Goal: Information Seeking & Learning: Compare options

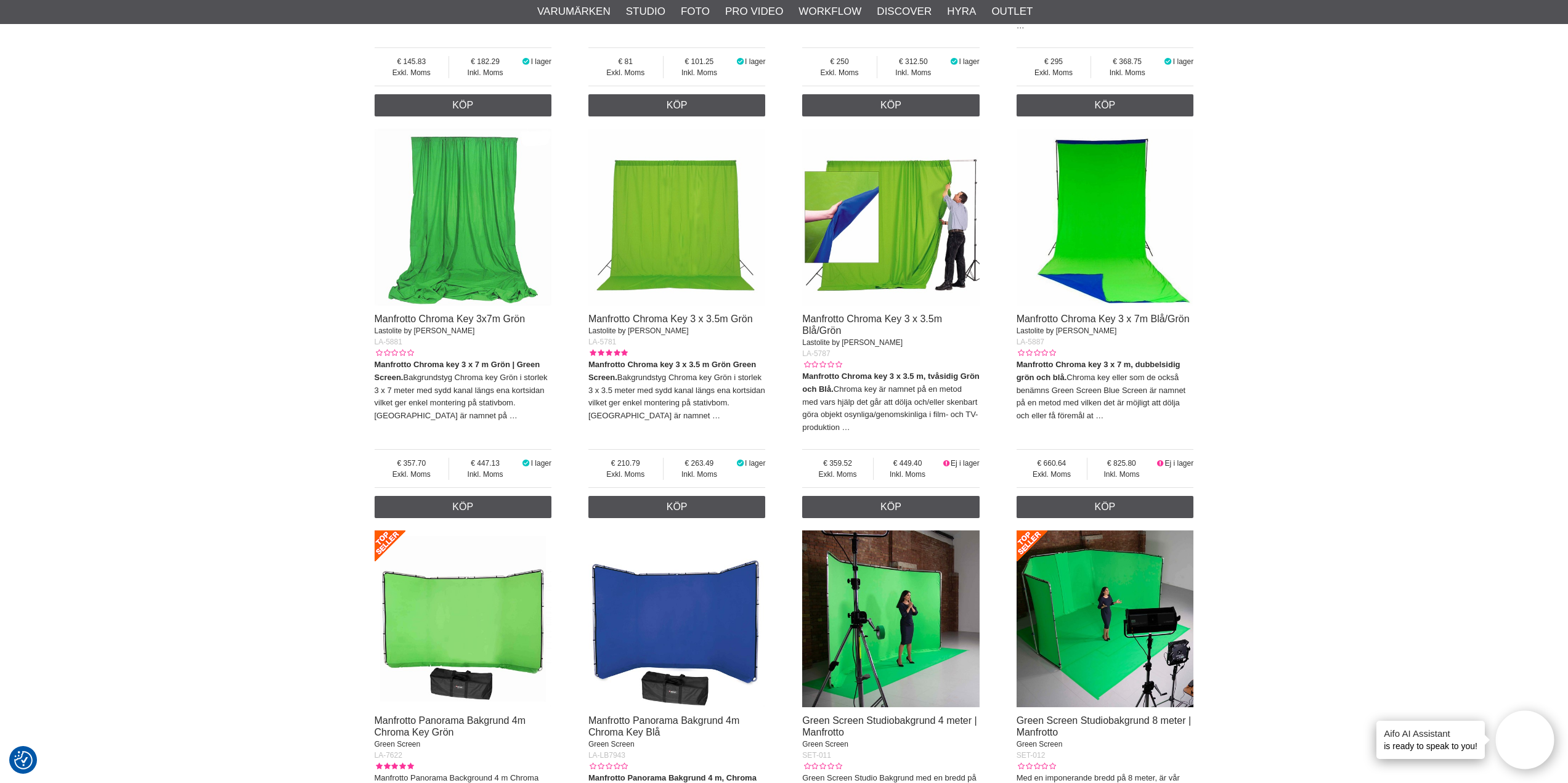
scroll to position [2094, 0]
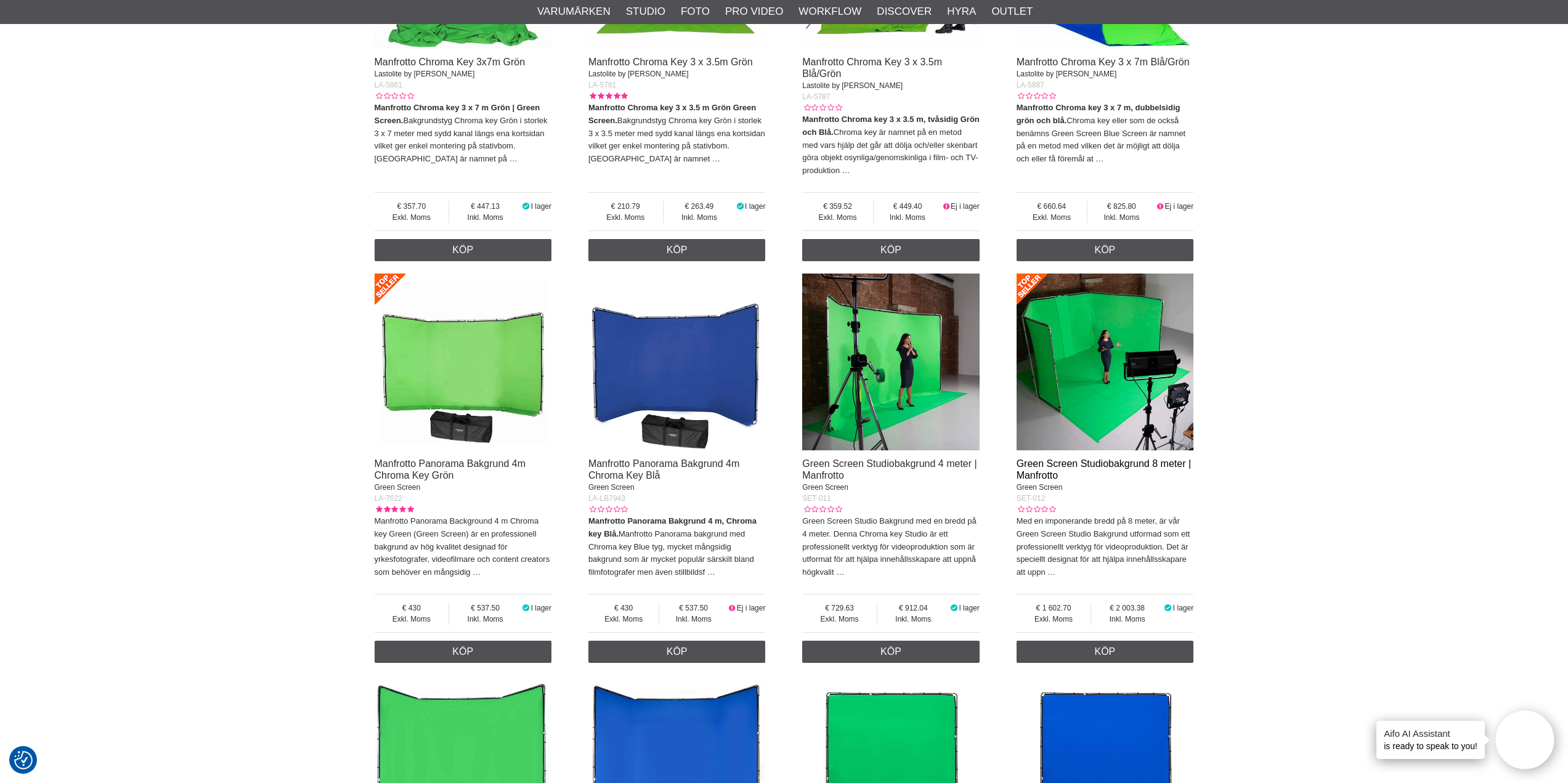
click at [1140, 460] on link "Green Screen Studiobakgrund 8 meter | Manfrotto" at bounding box center [1103, 469] width 174 height 22
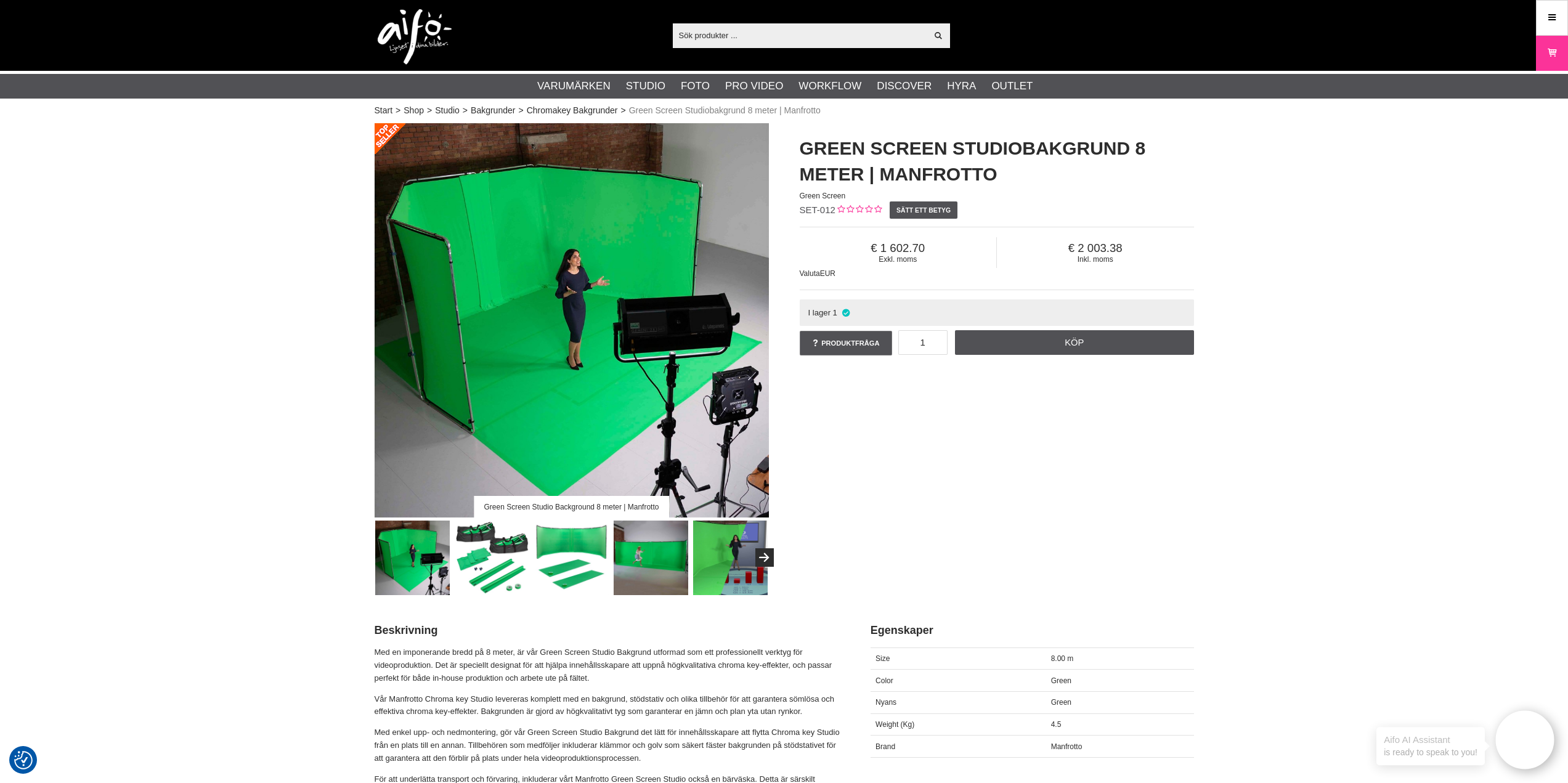
click at [555, 417] on img at bounding box center [571, 320] width 394 height 394
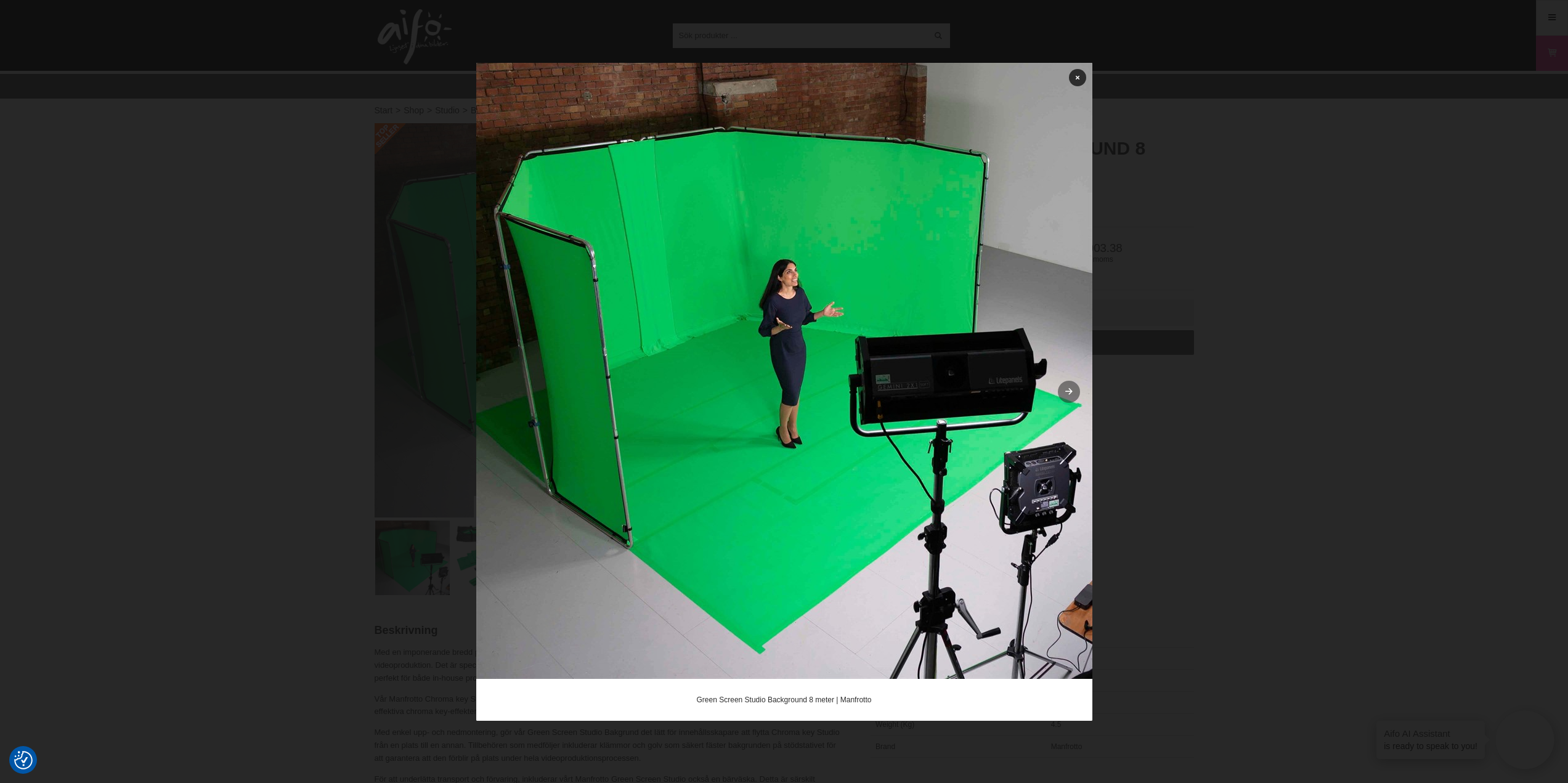
click at [1070, 391] on icon at bounding box center [1068, 392] width 10 height 8
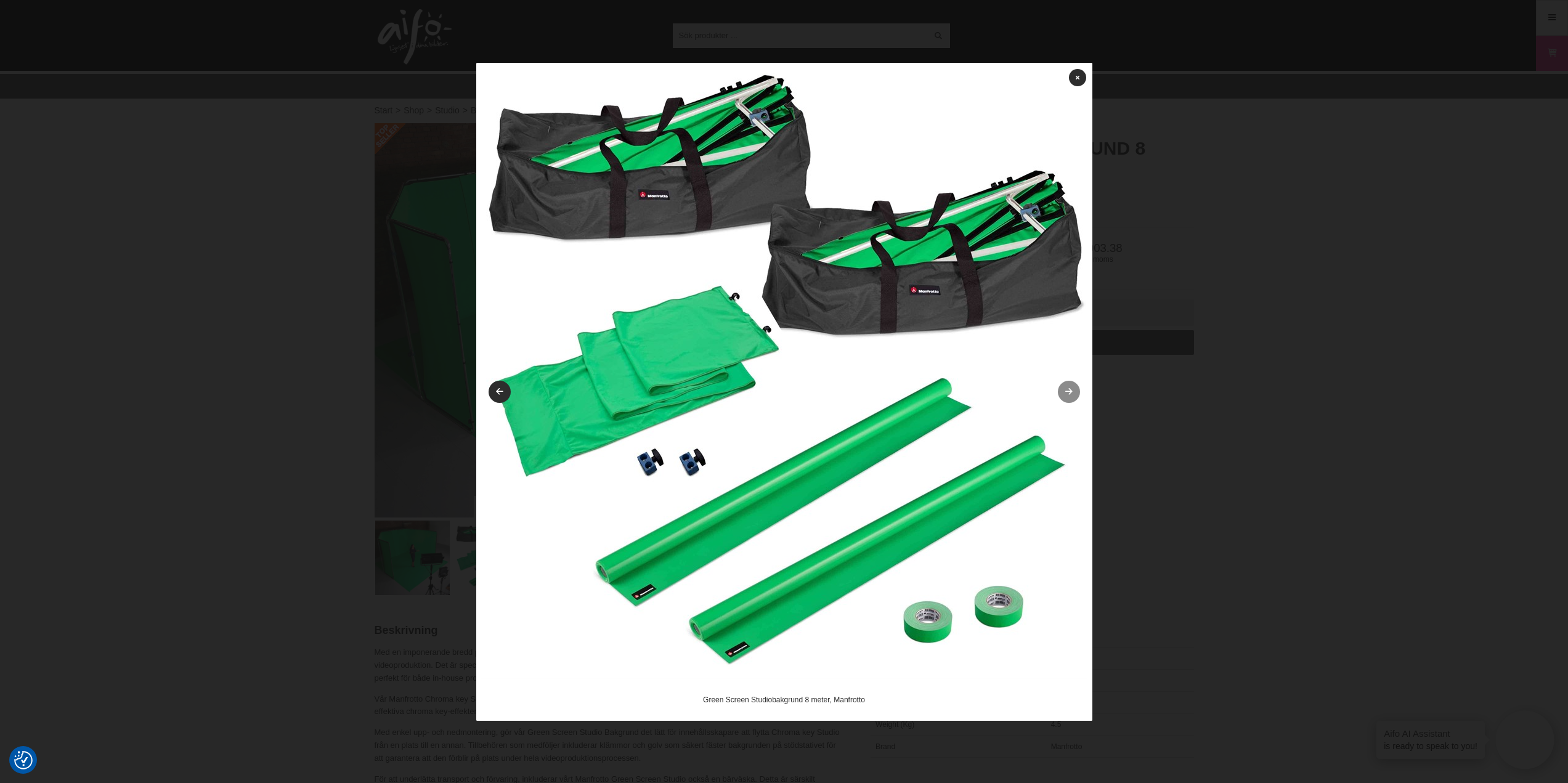
click at [1070, 395] on icon at bounding box center [1068, 392] width 10 height 8
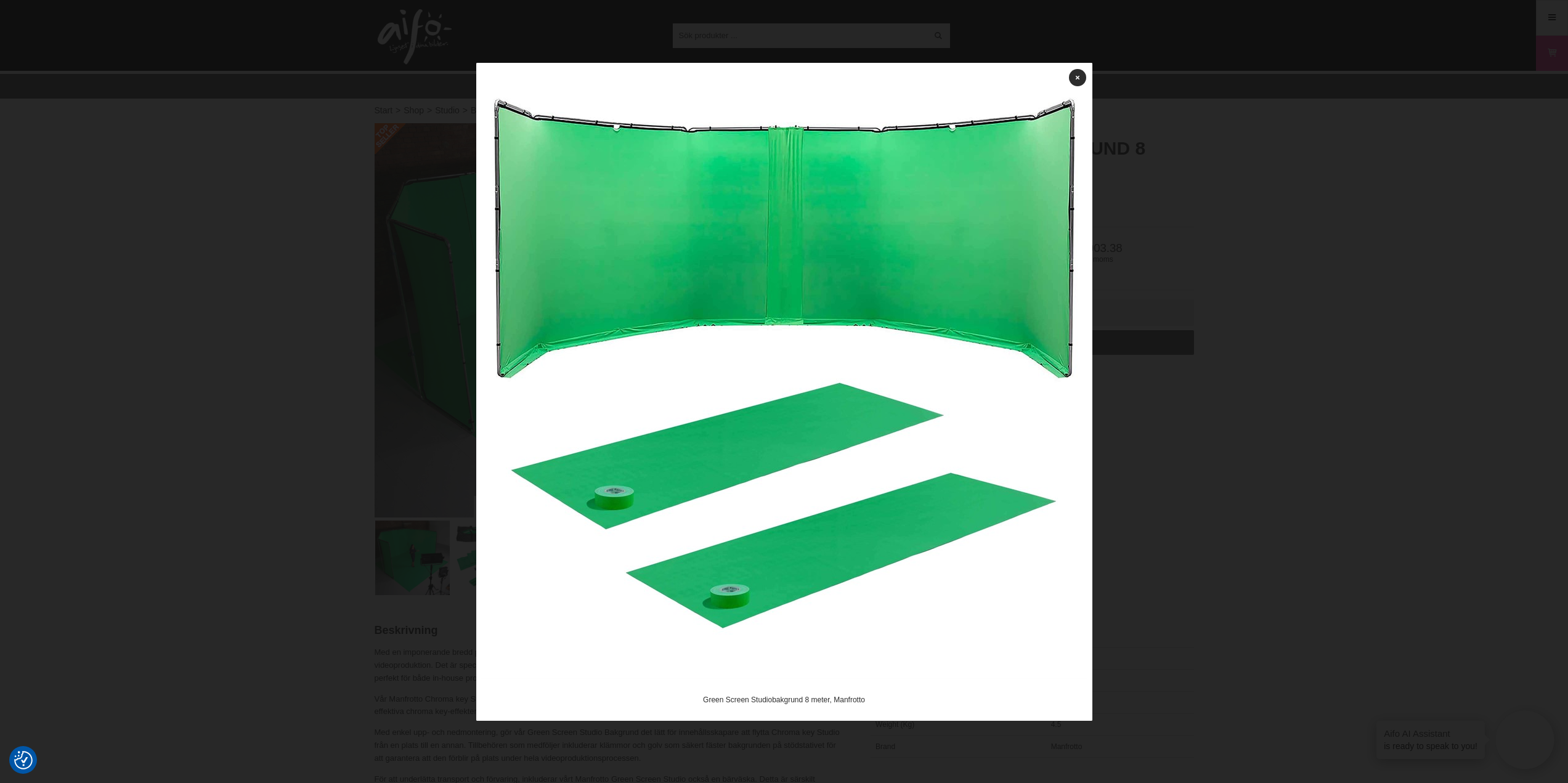
click at [1228, 399] on div at bounding box center [784, 392] width 1568 height 783
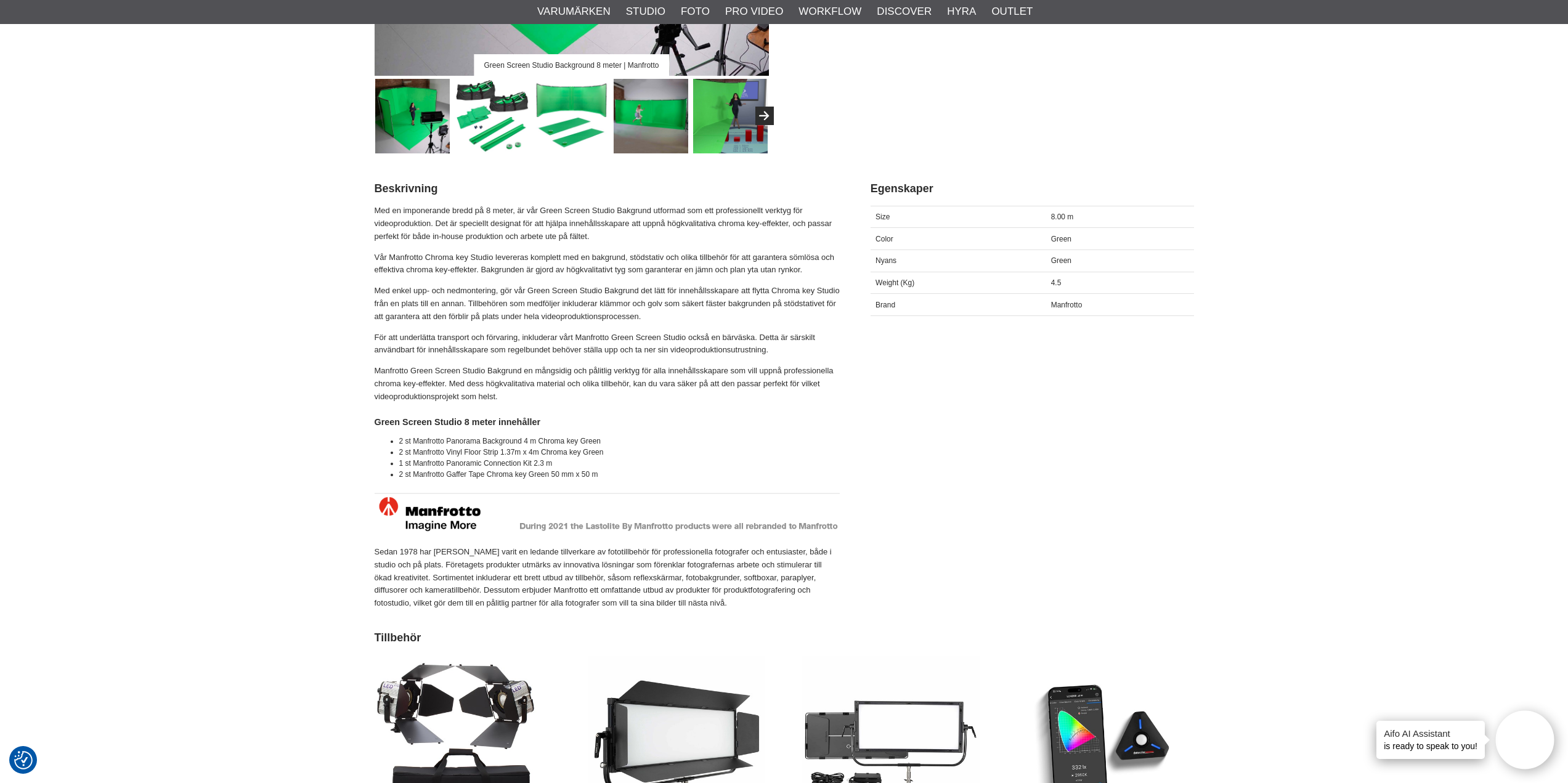
scroll to position [493, 0]
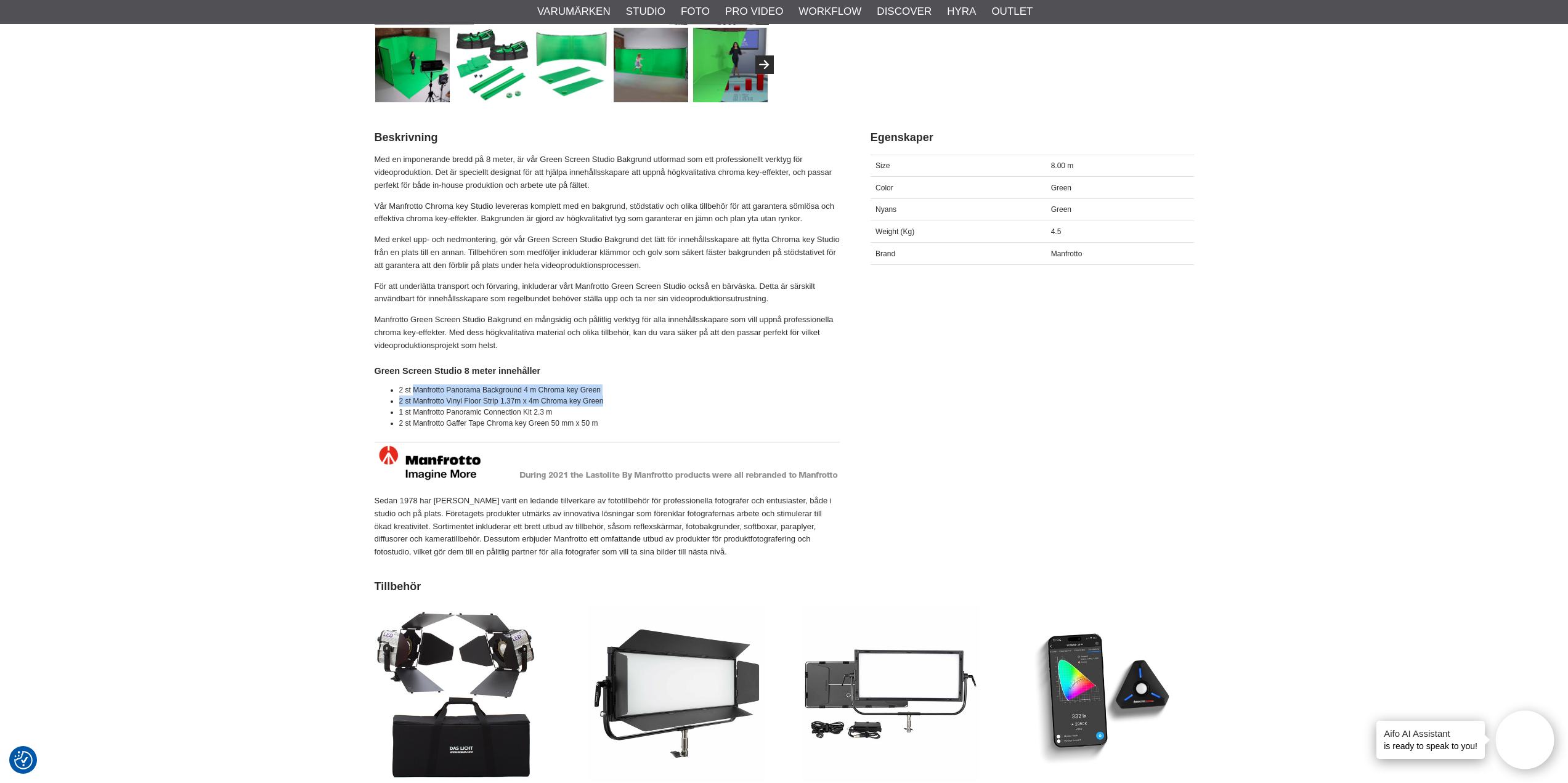
drag, startPoint x: 414, startPoint y: 385, endPoint x: 613, endPoint y: 402, distance: 199.7
click at [613, 402] on ul "2 st Manfrotto Panorama Background 4 m Chroma key Green 2 st Manfrotto Vinyl Fl…" at bounding box center [607, 406] width 465 height 44
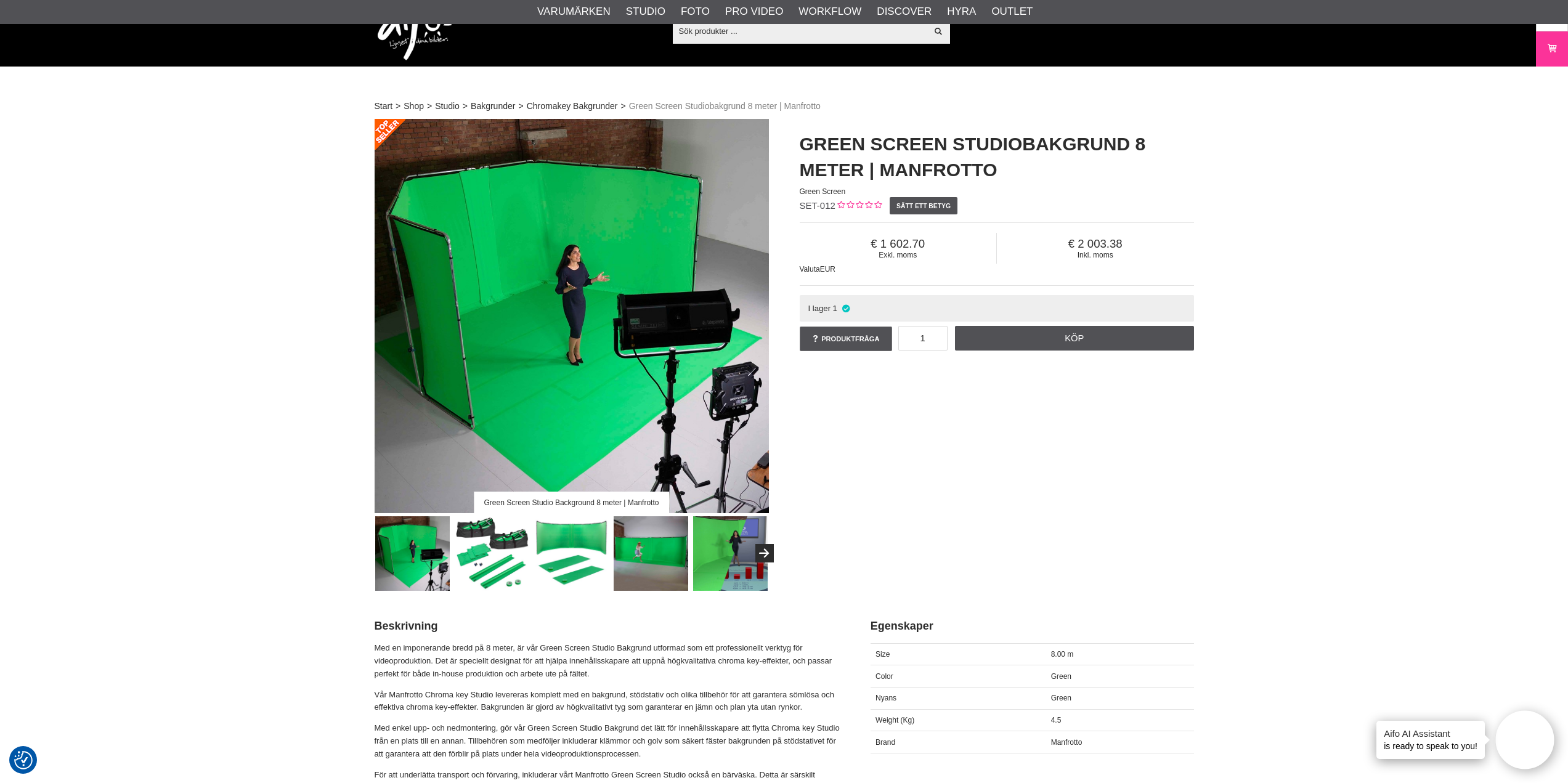
scroll to position [0, 0]
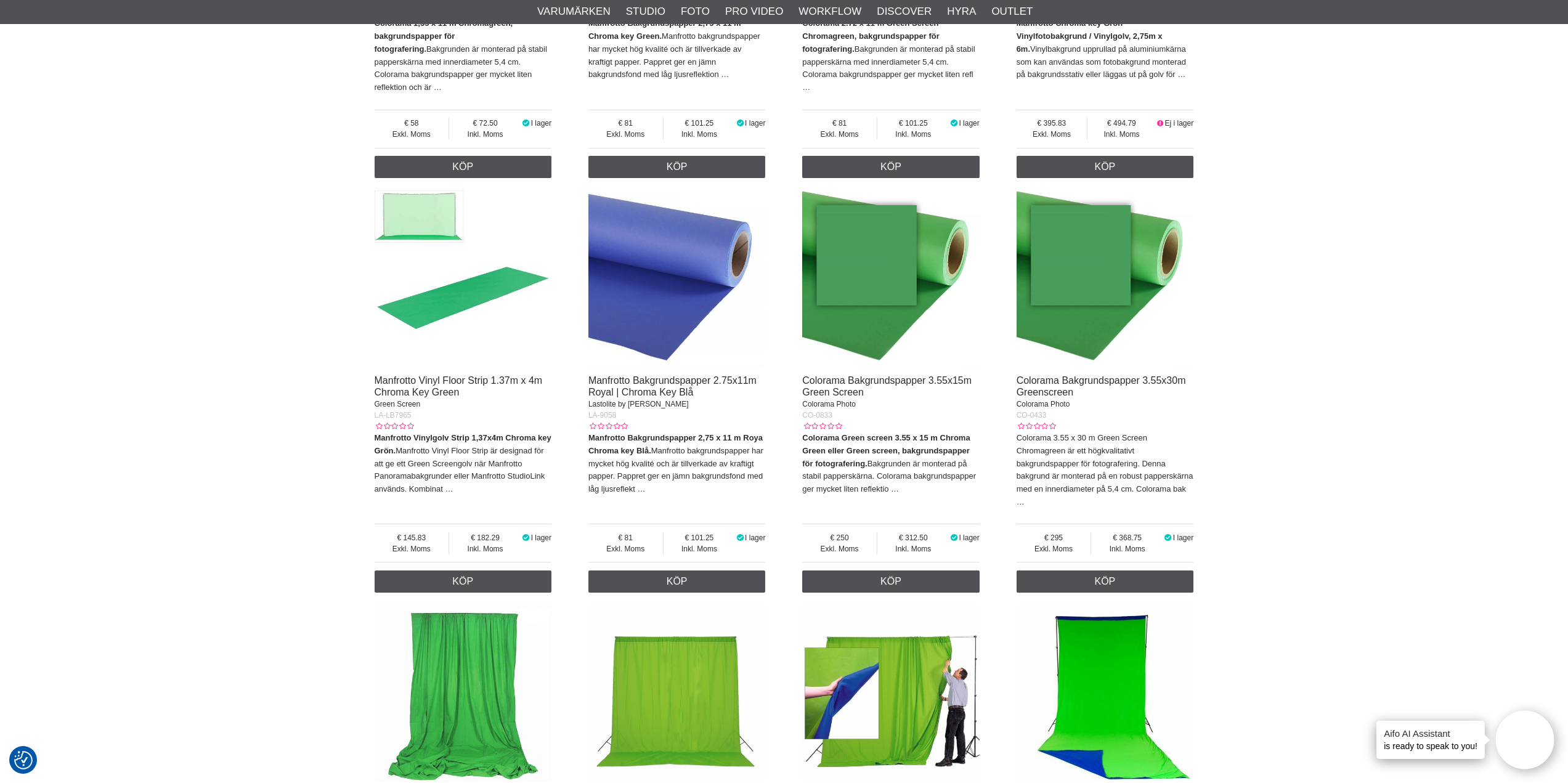
scroll to position [1293, 0]
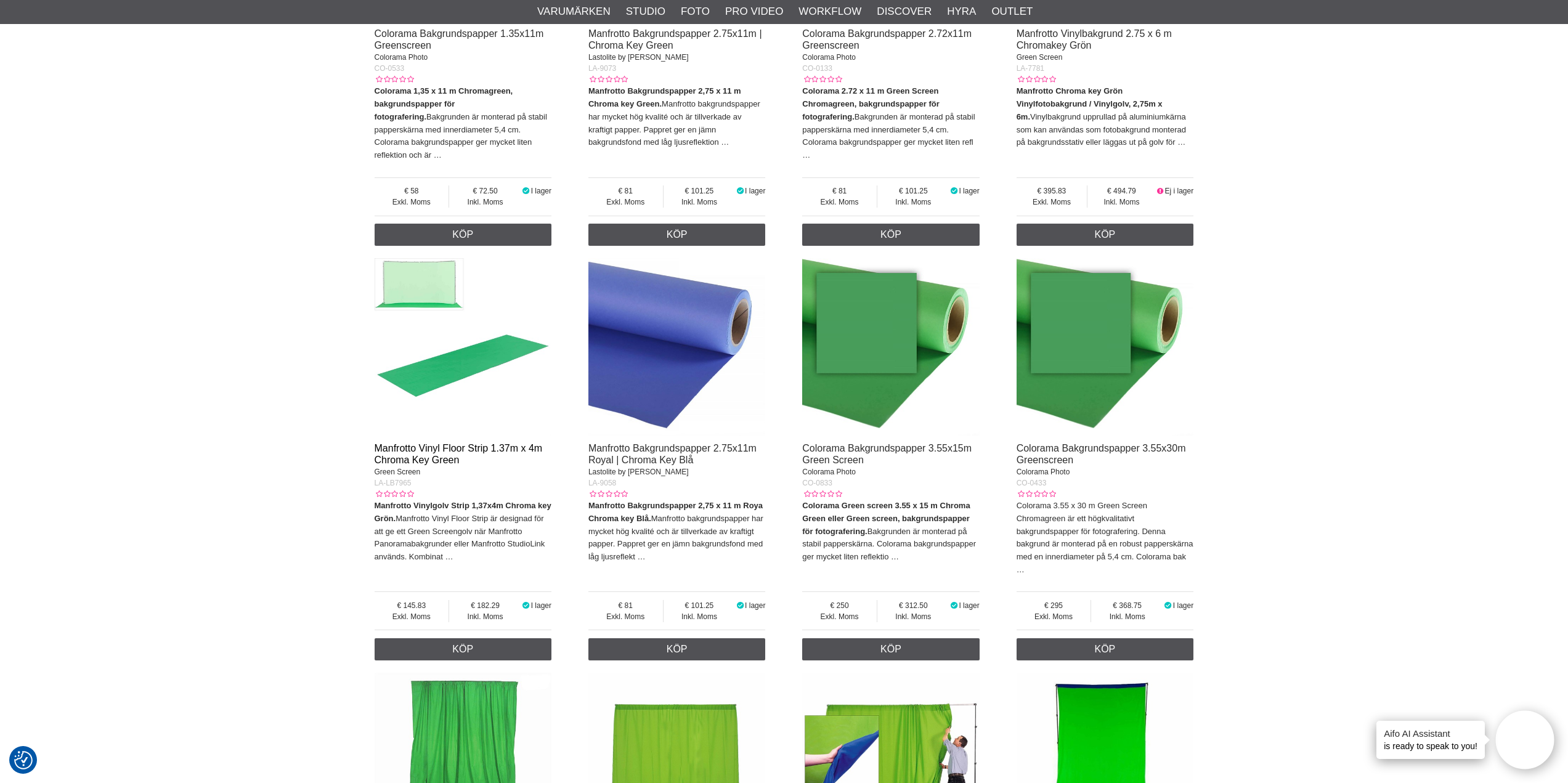
click at [435, 448] on link "Manfrotto Vinyl Floor Strip 1.37m x 4m Chroma Key Green" at bounding box center [459, 454] width 169 height 22
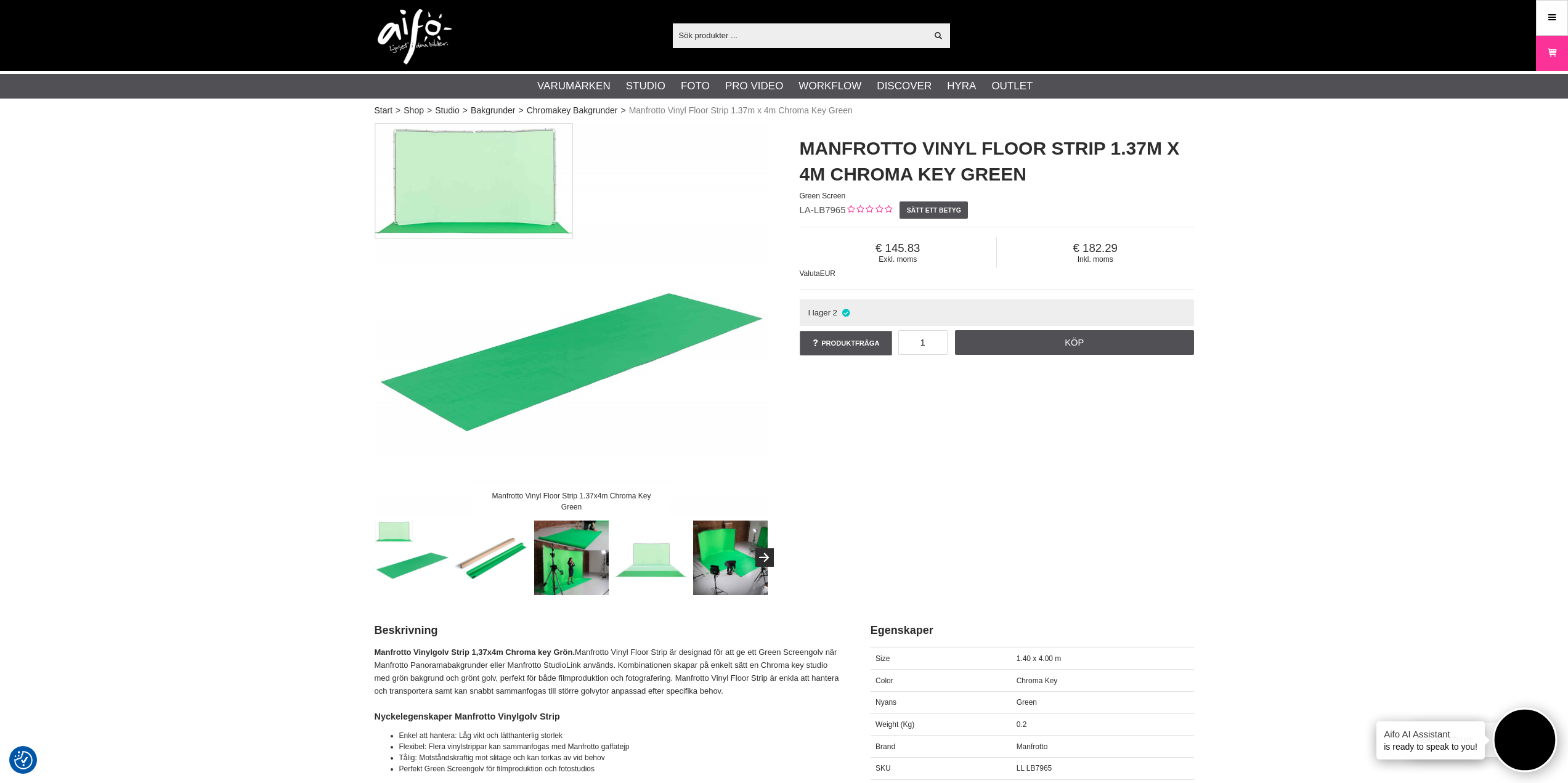
click at [1514, 743] on button "Open twise" at bounding box center [1524, 739] width 65 height 65
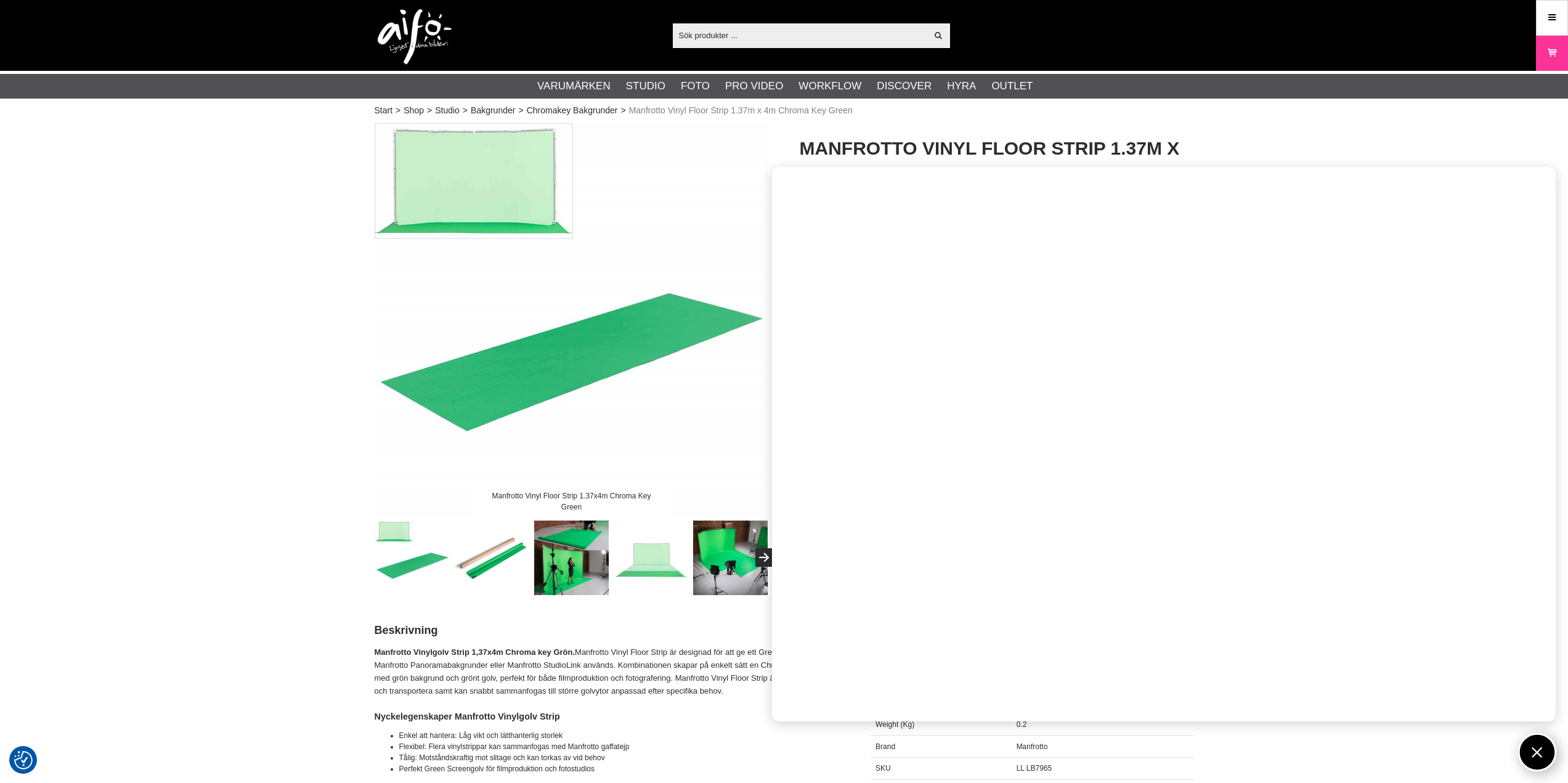
click at [1552, 752] on button "Open twise" at bounding box center [1538, 753] width 39 height 39
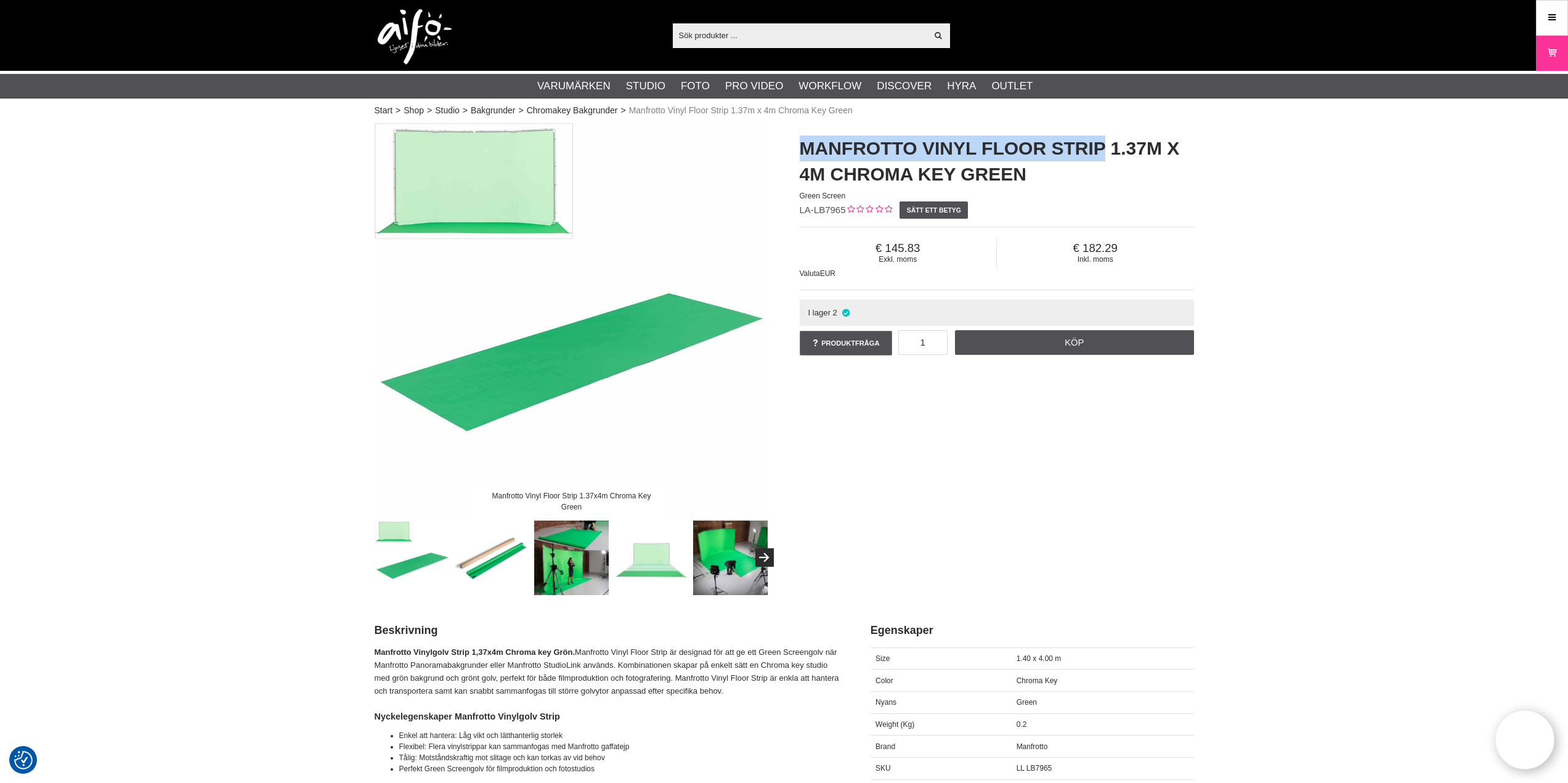
drag, startPoint x: 801, startPoint y: 141, endPoint x: 1102, endPoint y: 143, distance: 301.0
click at [1102, 143] on h1 "Manfrotto Vinyl Floor Strip 1.37m x 4m Chroma Key Green" at bounding box center [996, 161] width 394 height 51
copy h1 "Manfrotto Vinyl Floor Strip"
